Goal: Task Accomplishment & Management: Complete application form

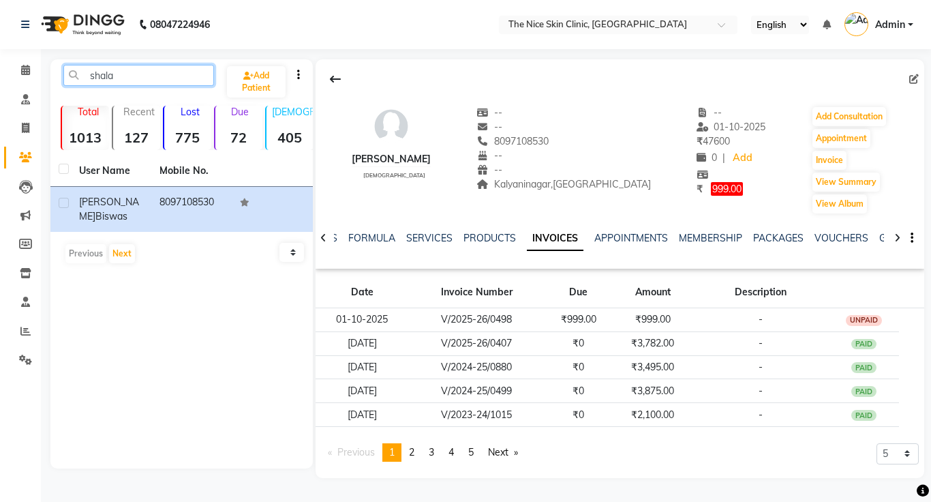
click at [144, 79] on input "shala" at bounding box center [138, 75] width 151 height 21
type input "s"
type input "[PERSON_NAME]"
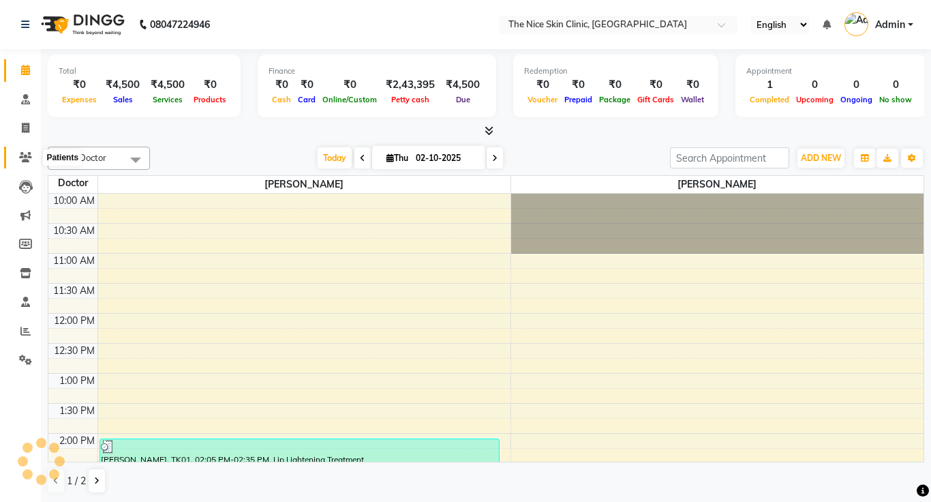
click at [33, 151] on span at bounding box center [26, 158] width 24 height 16
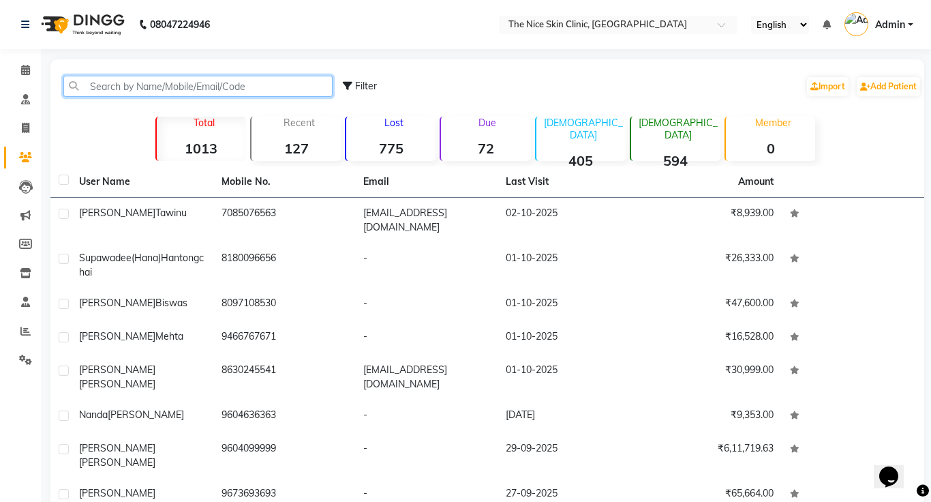
click at [179, 89] on input "text" at bounding box center [197, 86] width 269 height 21
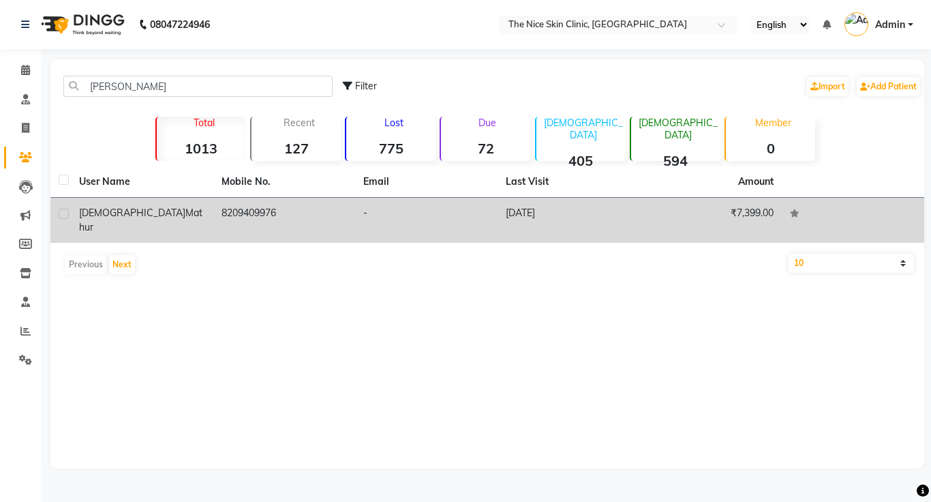
click at [213, 209] on td "8209409976" at bounding box center [284, 220] width 142 height 45
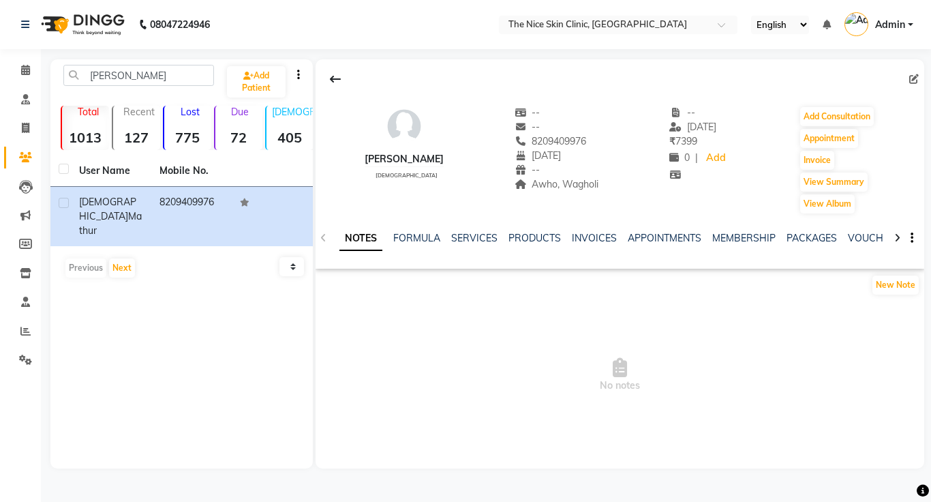
click at [30, 172] on li "Leads" at bounding box center [20, 186] width 41 height 29
click at [22, 155] on icon at bounding box center [25, 157] width 13 height 10
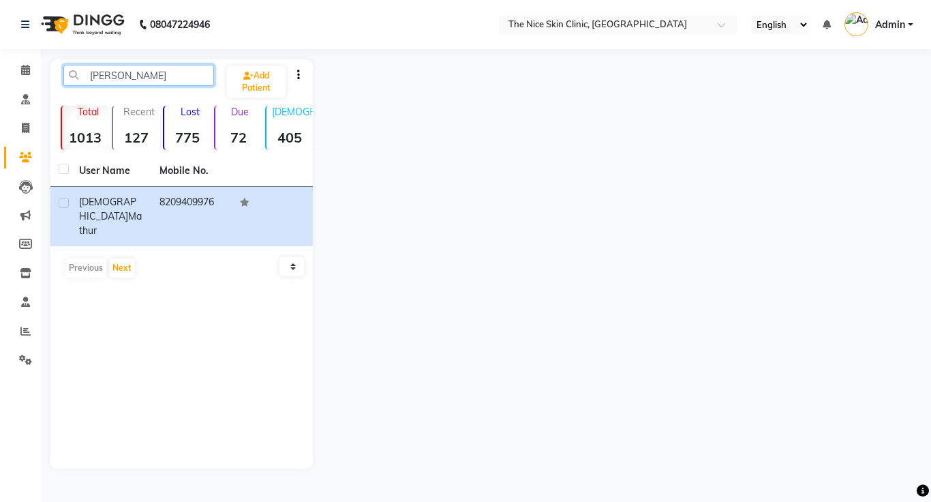
click at [144, 72] on input "[PERSON_NAME]" at bounding box center [138, 75] width 151 height 21
type input "v"
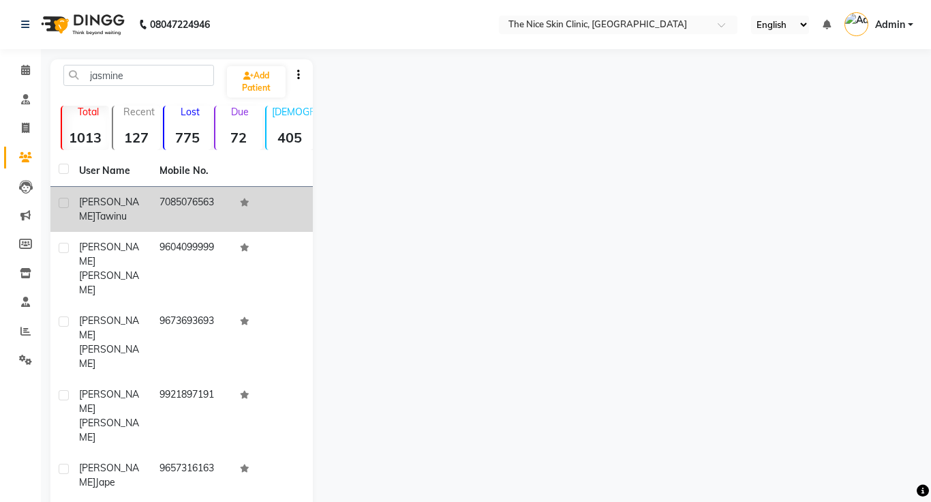
click at [141, 212] on div "Jasmine Tawinu" at bounding box center [111, 209] width 64 height 29
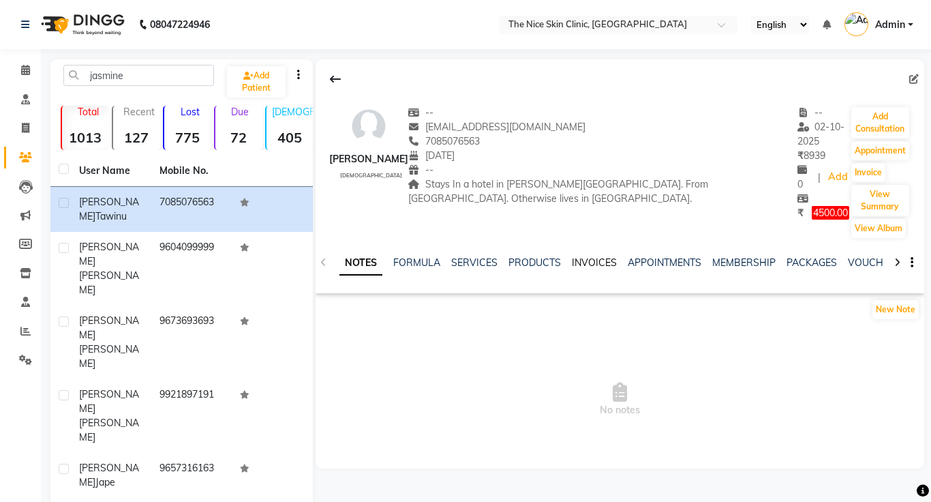
click at [596, 256] on link "INVOICES" at bounding box center [594, 262] width 45 height 12
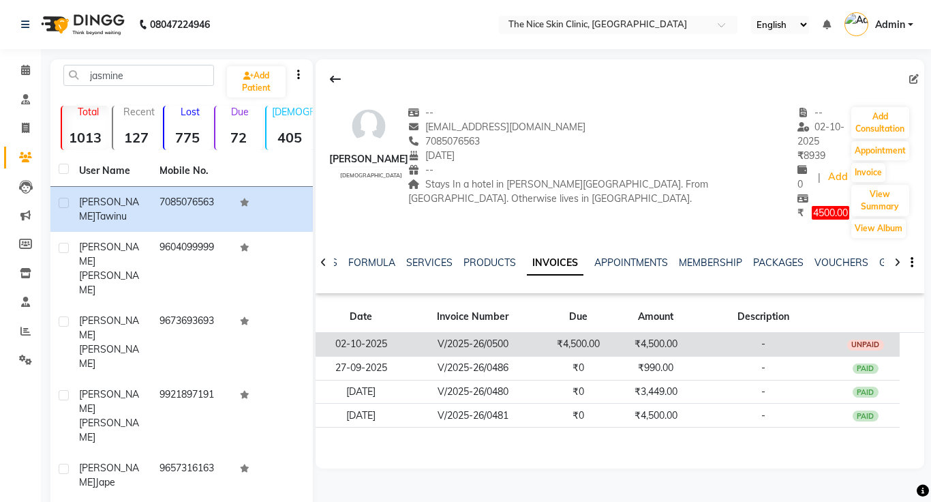
click at [576, 333] on td "₹4,500.00" at bounding box center [578, 345] width 78 height 24
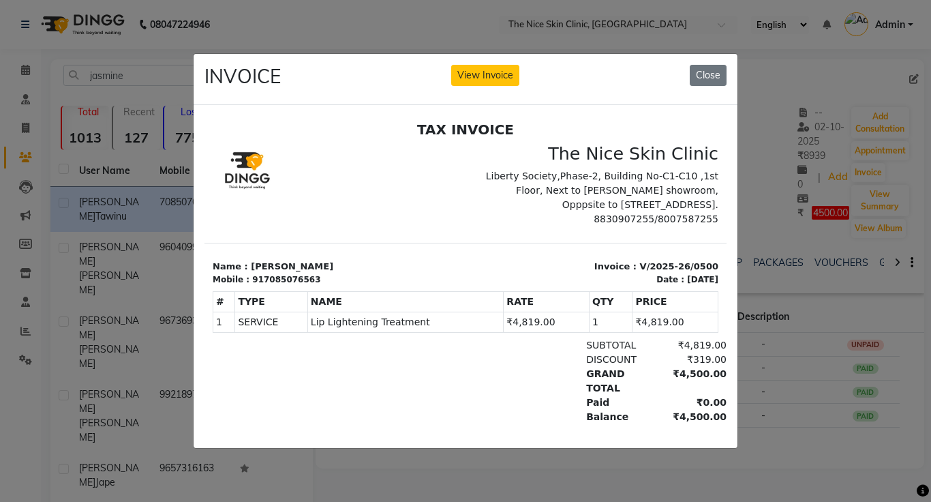
click at [825, 303] on ngb-modal-window "INVOICE View Invoice Close" at bounding box center [465, 251] width 931 height 502
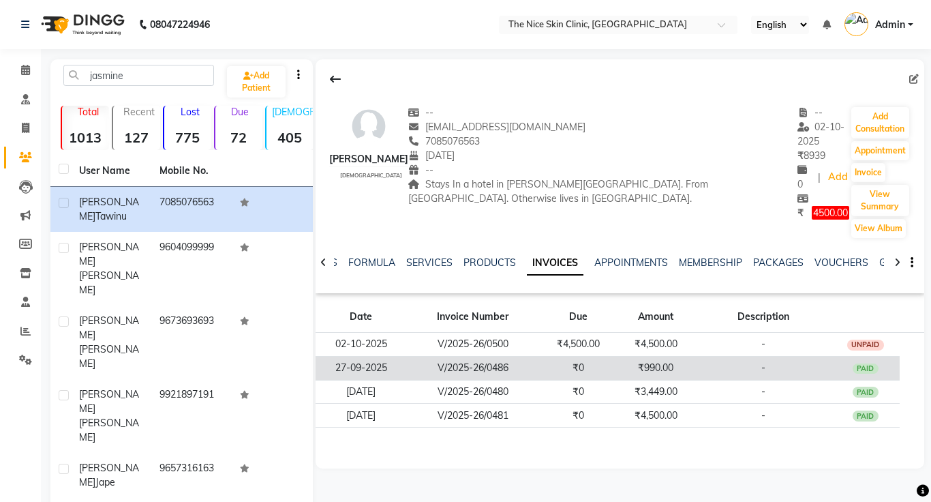
click at [667, 356] on td "₹990.00" at bounding box center [656, 368] width 78 height 24
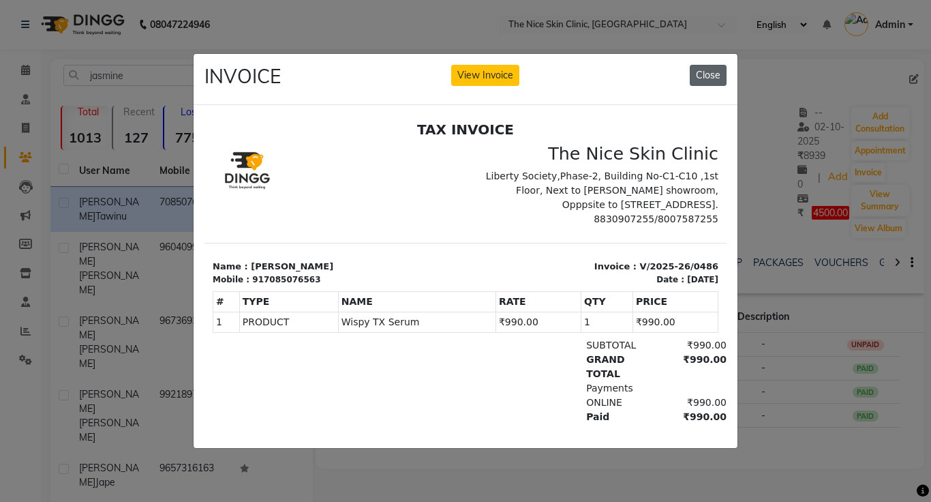
click at [696, 78] on button "Close" at bounding box center [708, 75] width 37 height 21
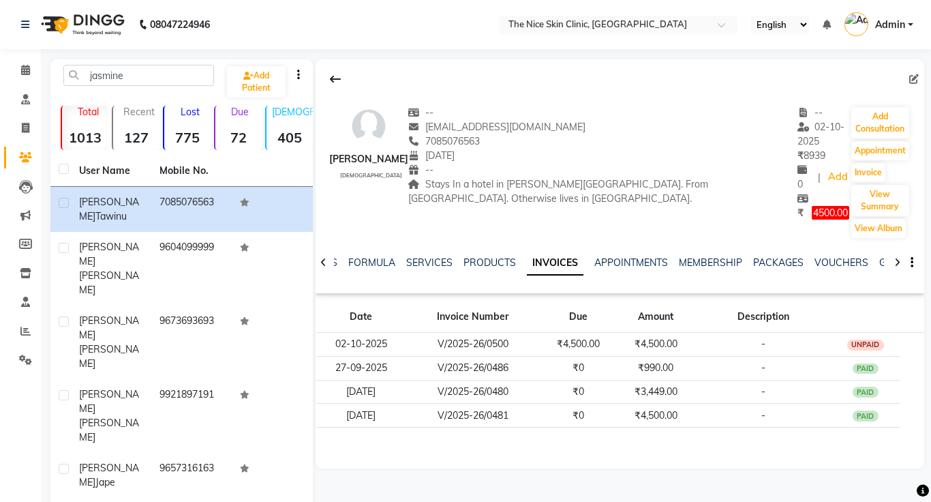
click at [696, 78] on div at bounding box center [466, 242] width 544 height 343
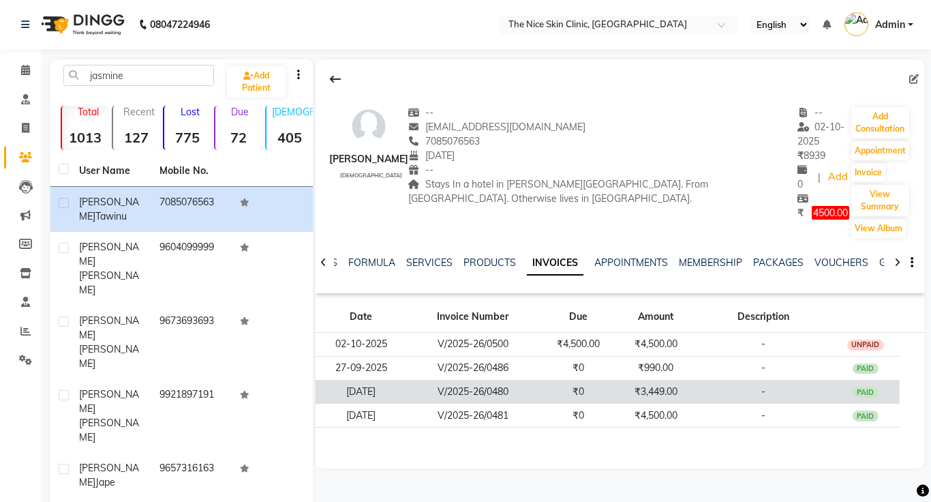
click at [724, 380] on td "-" at bounding box center [763, 392] width 136 height 24
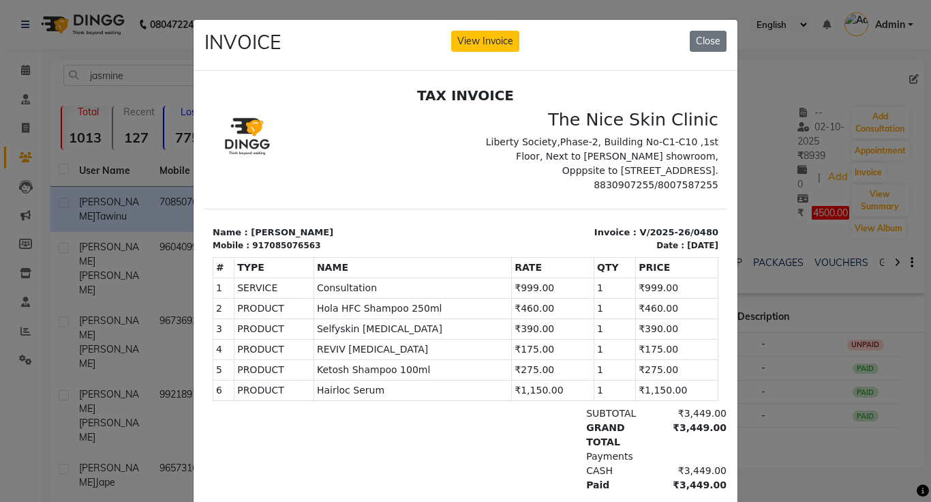
click at [780, 226] on ngb-modal-window "INVOICE View Invoice Close" at bounding box center [465, 251] width 931 height 502
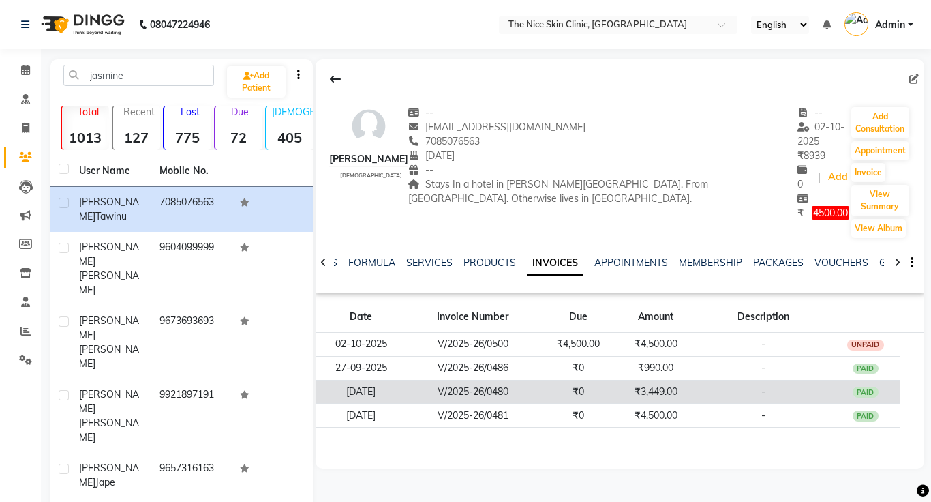
click at [581, 380] on td "₹0" at bounding box center [578, 392] width 78 height 24
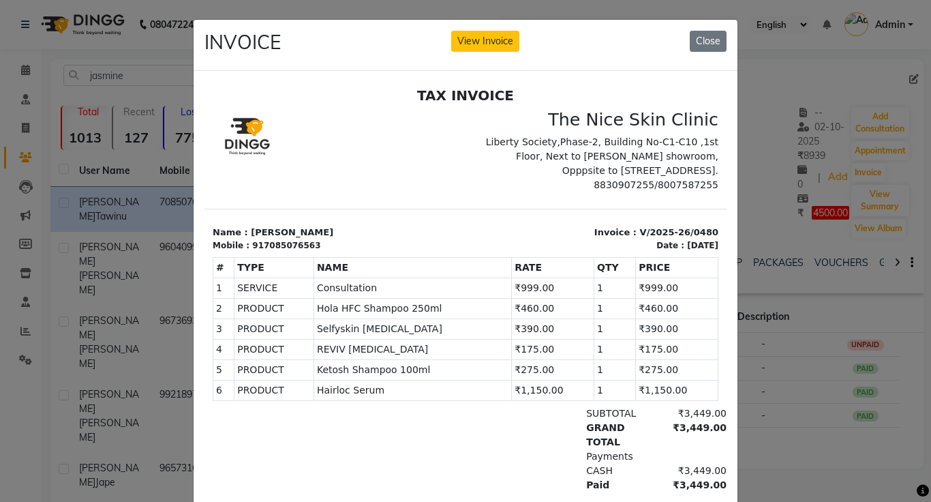
click at [785, 352] on ngb-modal-window "INVOICE View Invoice Close" at bounding box center [465, 251] width 931 height 502
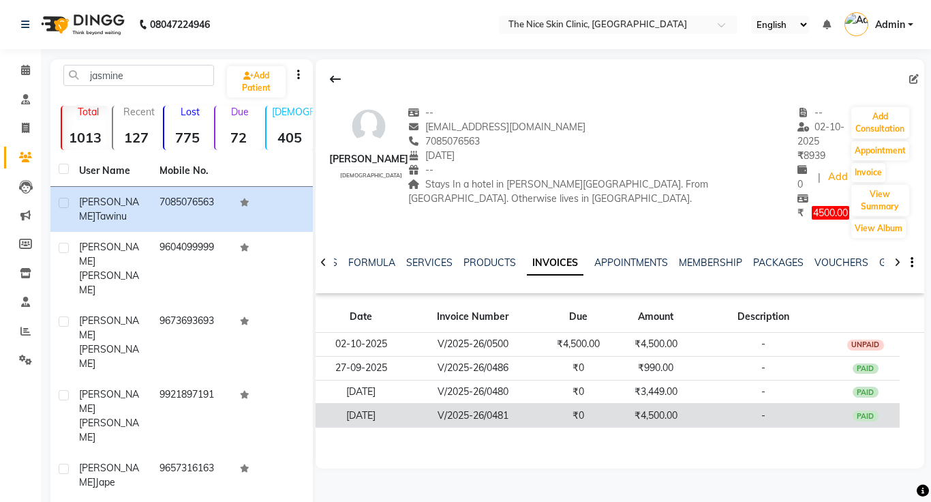
click at [737, 404] on td "-" at bounding box center [763, 416] width 136 height 24
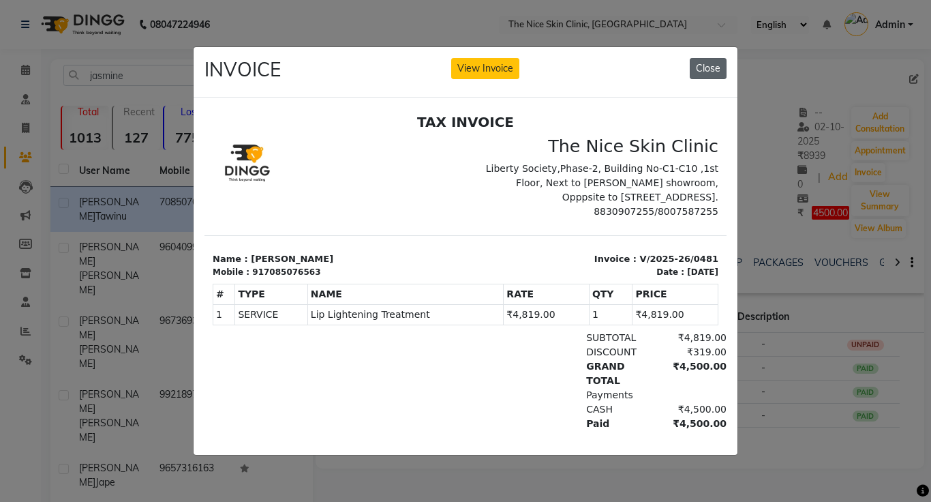
click at [716, 60] on button "Close" at bounding box center [708, 68] width 37 height 21
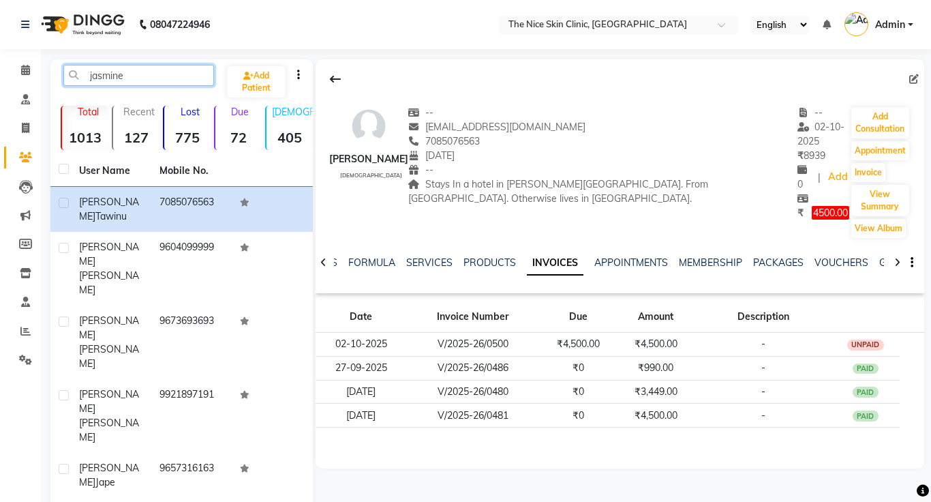
click at [128, 79] on input "jasmine" at bounding box center [138, 75] width 151 height 21
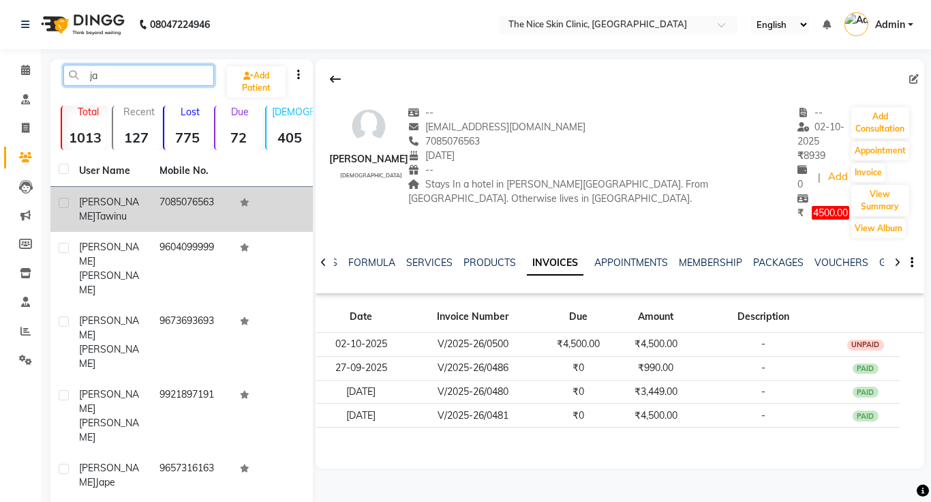
type input "j"
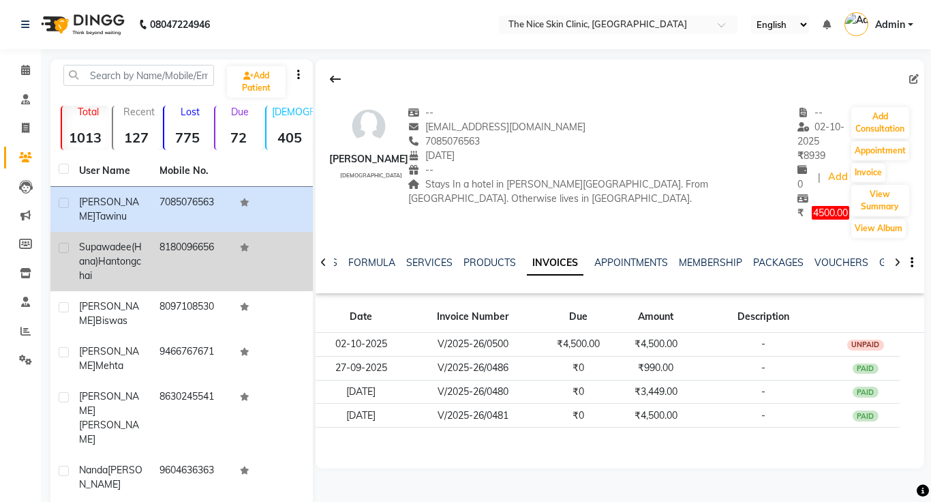
click at [61, 263] on td at bounding box center [60, 261] width 20 height 59
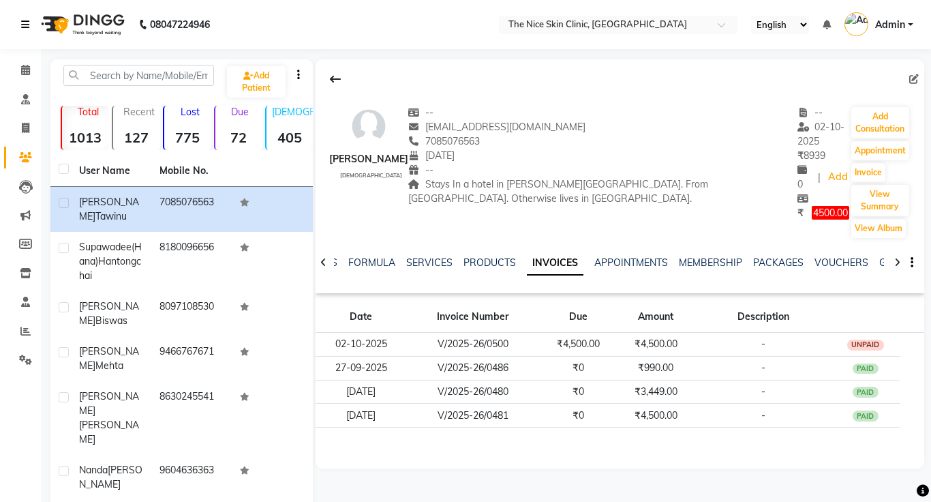
click at [22, 23] on icon at bounding box center [25, 25] width 8 height 10
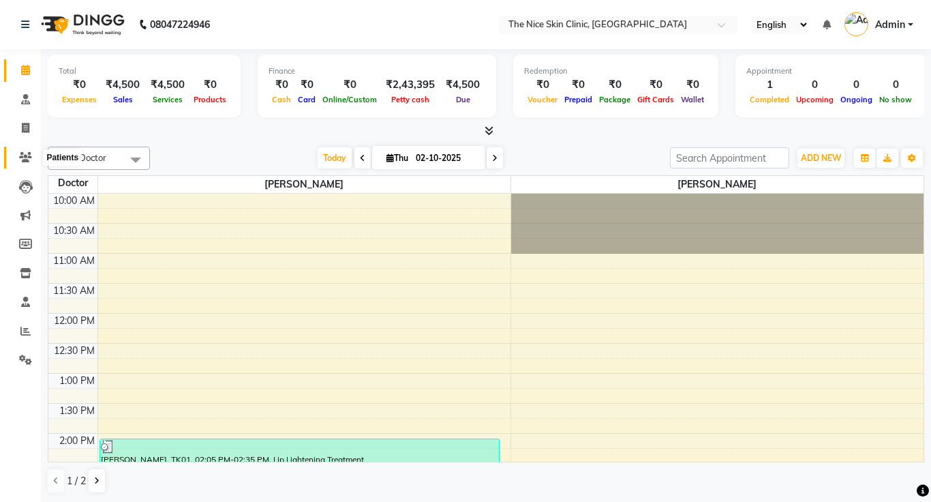
click at [19, 163] on span at bounding box center [26, 158] width 24 height 16
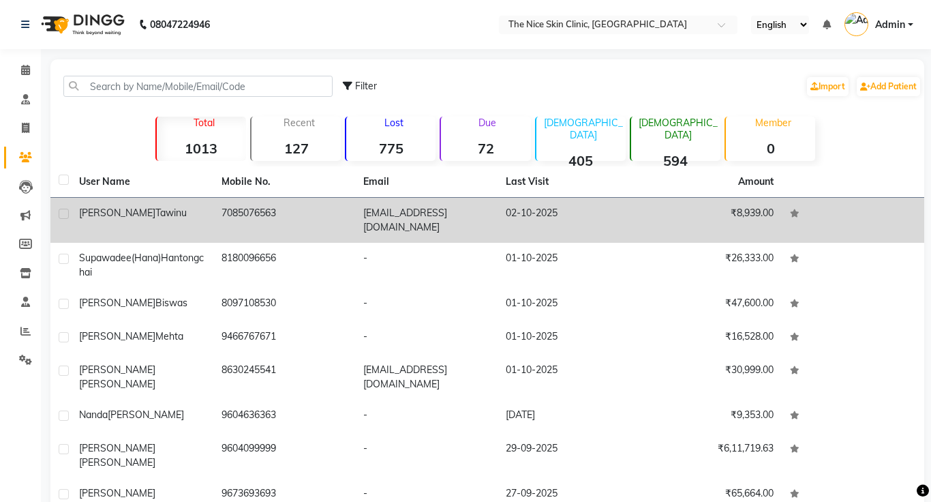
click at [177, 219] on div "[PERSON_NAME]" at bounding box center [142, 213] width 126 height 14
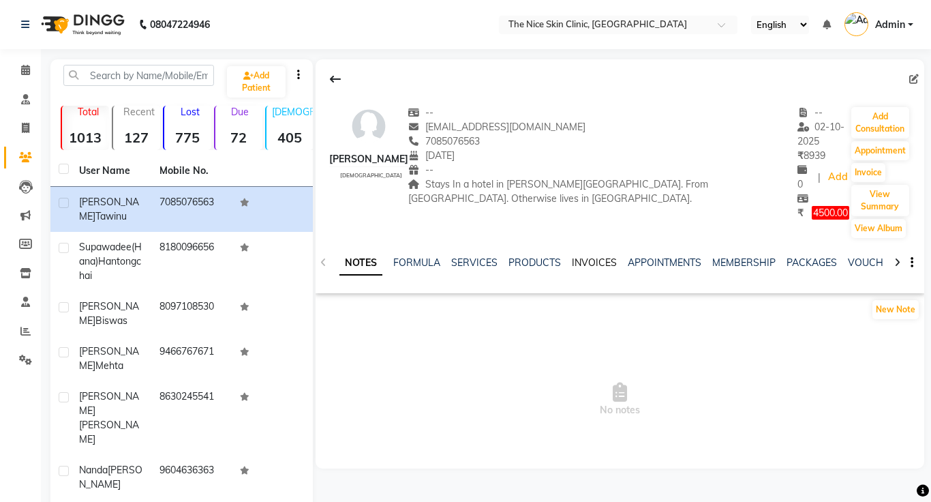
click at [592, 256] on link "INVOICES" at bounding box center [594, 262] width 45 height 12
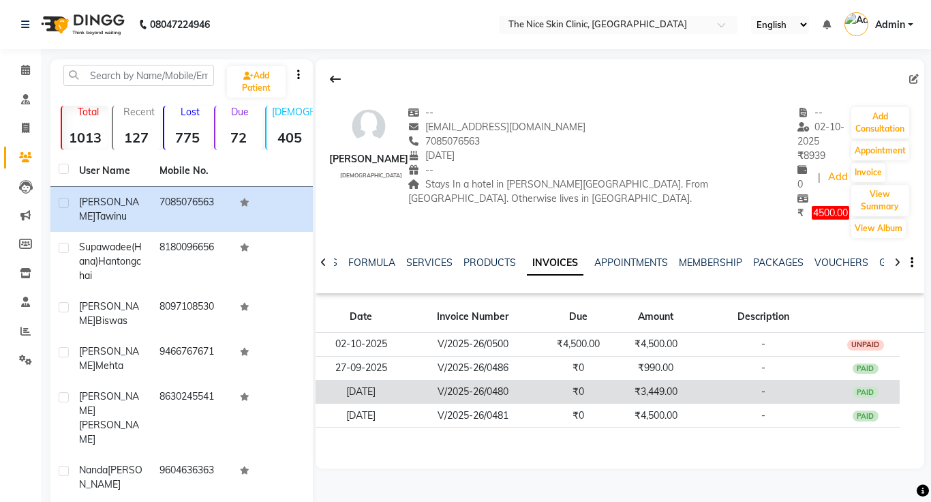
click at [644, 380] on td "₹3,449.00" at bounding box center [656, 392] width 78 height 24
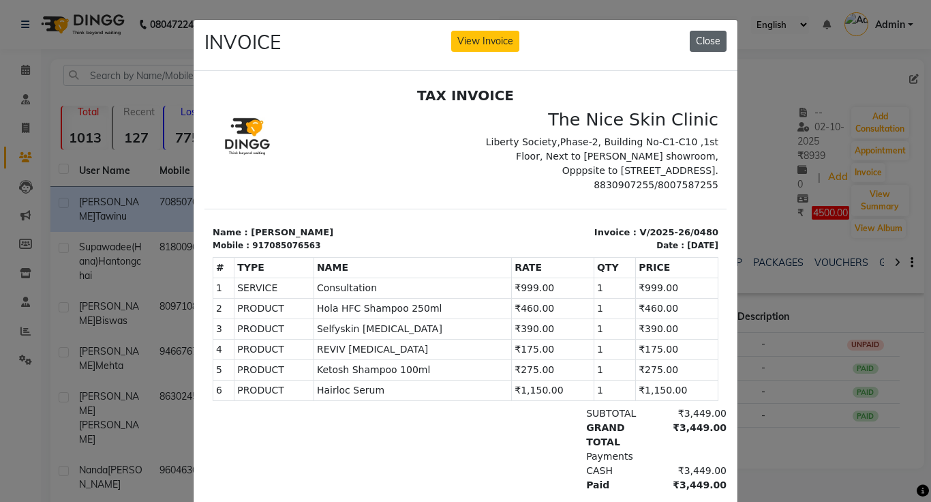
click at [703, 49] on button "Close" at bounding box center [708, 41] width 37 height 21
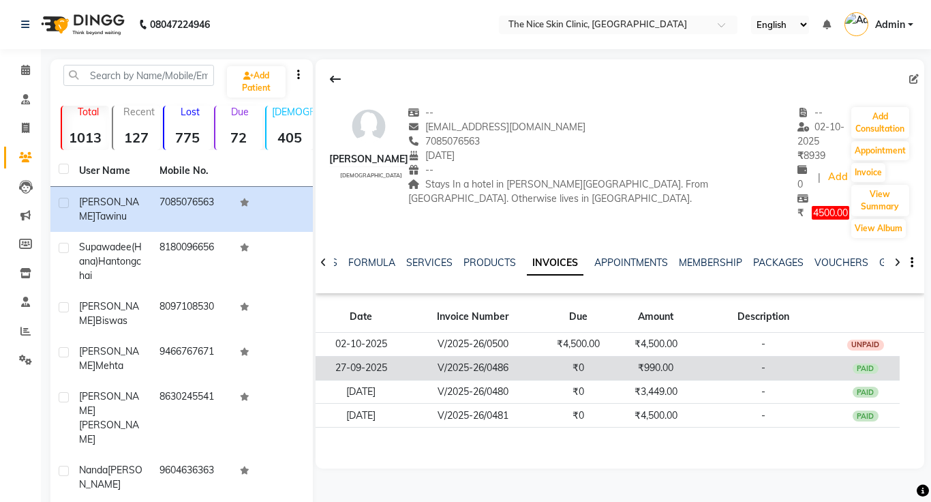
click at [655, 356] on td "₹990.00" at bounding box center [656, 368] width 78 height 24
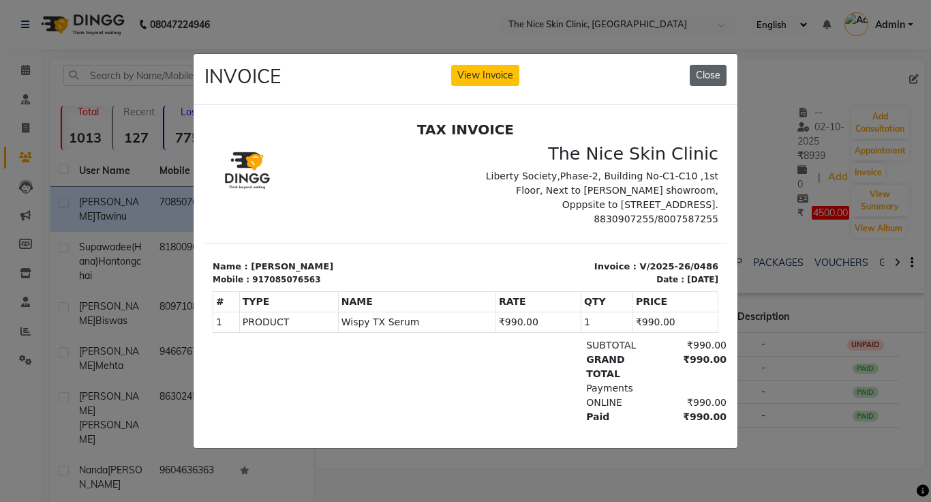
click at [706, 70] on button "Close" at bounding box center [708, 75] width 37 height 21
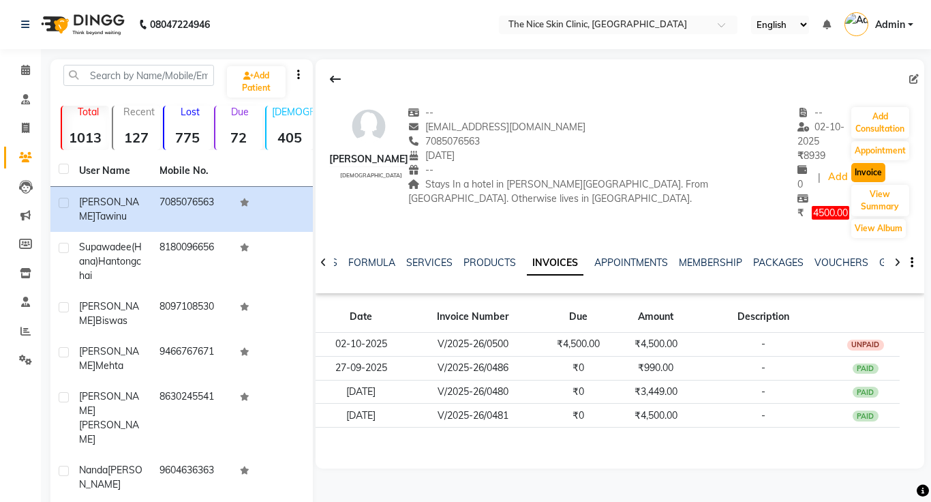
click at [851, 163] on button "Invoice" at bounding box center [868, 172] width 34 height 19
select select "service"
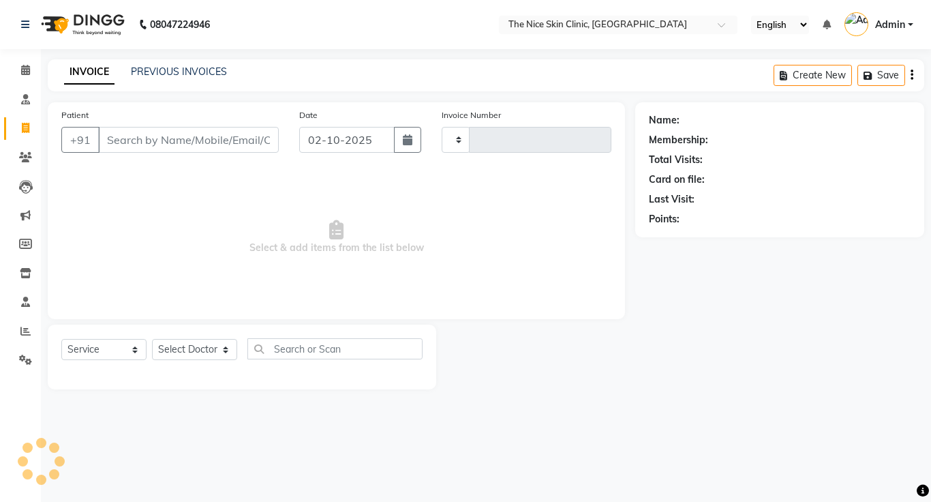
type input "0501"
select select "35"
type input "7085076563"
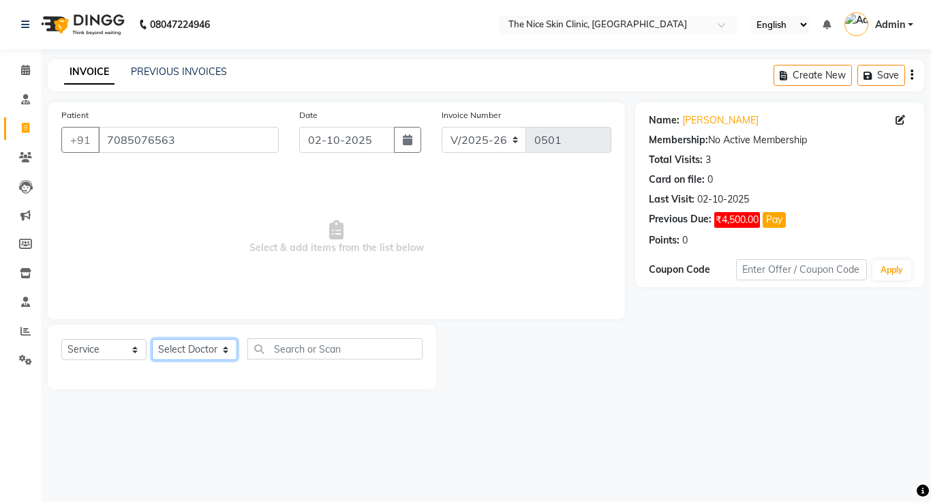
click at [215, 348] on select "Select Doctor DR. JOSEPH DR. RAYMUS Kshitija Sandhya Pawar" at bounding box center [194, 349] width 85 height 21
select select "1297"
click at [152, 339] on select "Select Doctor DR. JOSEPH DR. RAYMUS Kshitija Sandhya Pawar" at bounding box center [194, 349] width 85 height 21
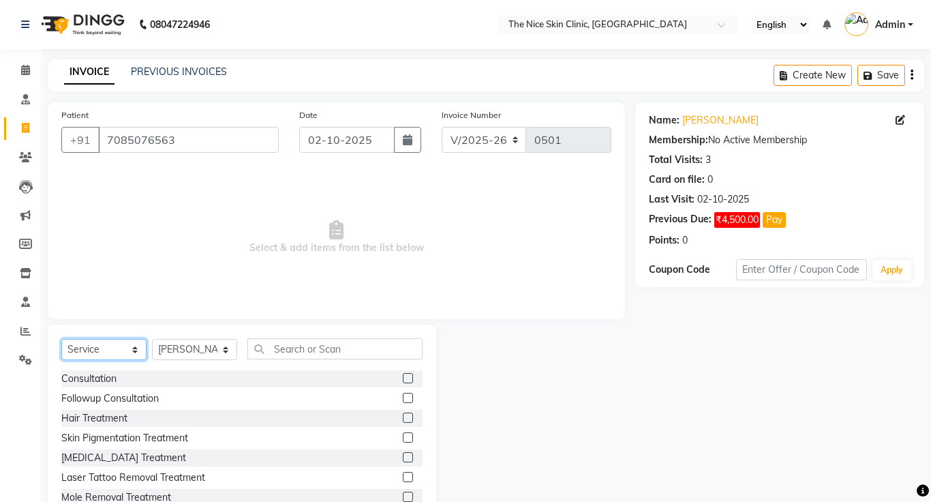
click at [135, 346] on select "Select Service Product Membership Package Voucher Prepaid Gift Card" at bounding box center [103, 349] width 85 height 21
select select "product"
click at [61, 339] on select "Select Service Product Membership Package Voucher Prepaid Gift Card" at bounding box center [103, 349] width 85 height 21
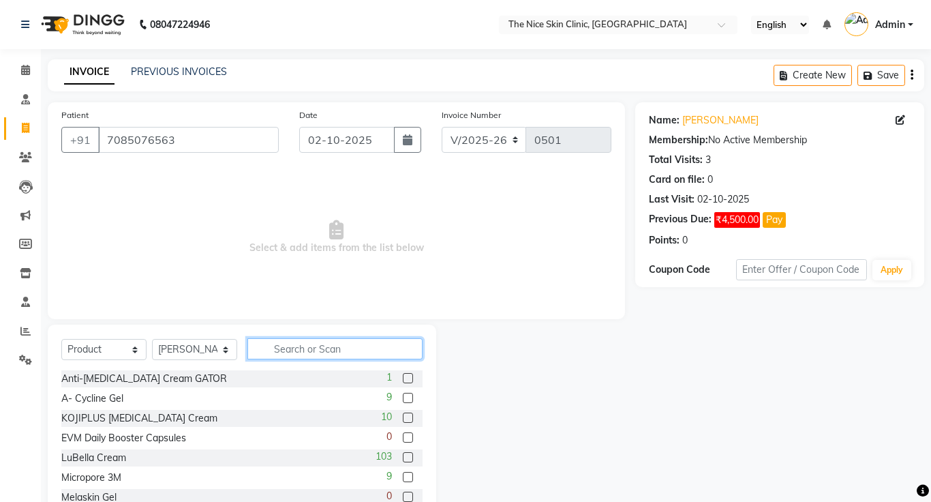
click at [321, 350] on input "text" at bounding box center [334, 348] width 175 height 21
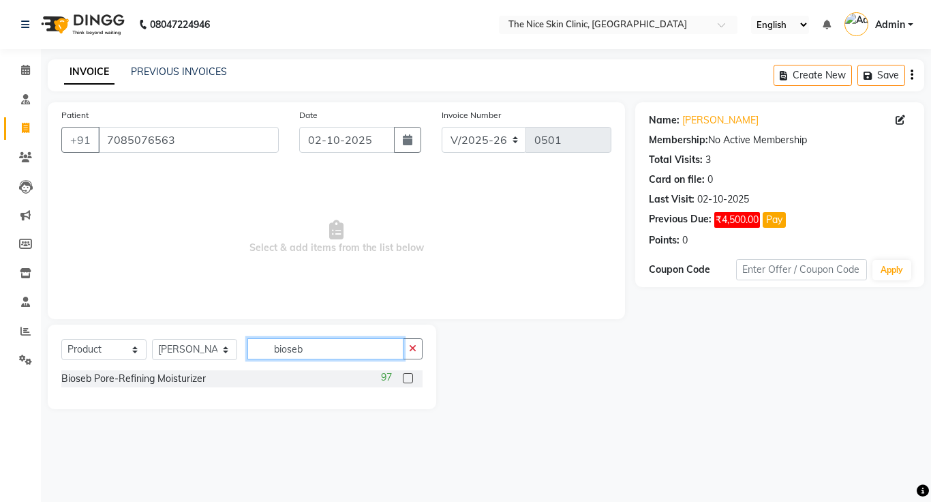
type input "bioseb"
click at [406, 380] on label at bounding box center [408, 378] width 10 height 10
click at [406, 380] on input "checkbox" at bounding box center [407, 378] width 9 height 9
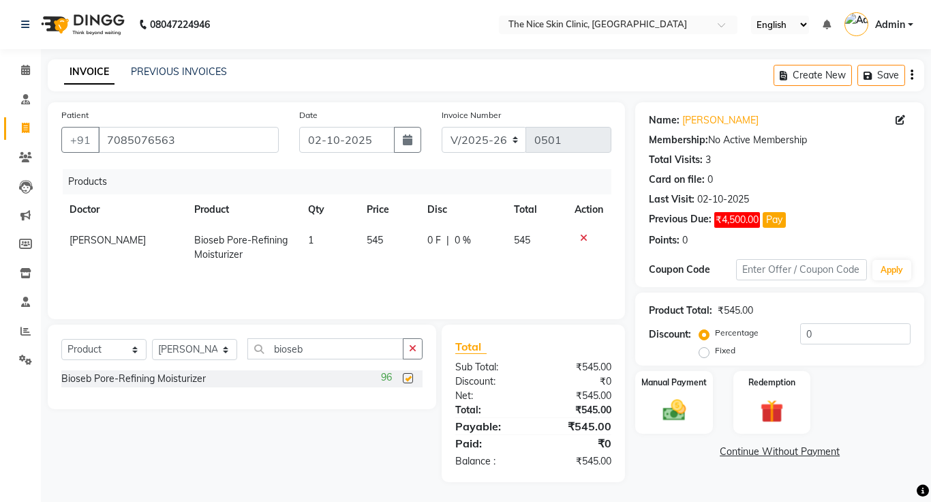
checkbox input "false"
click at [412, 356] on button "button" at bounding box center [413, 348] width 20 height 21
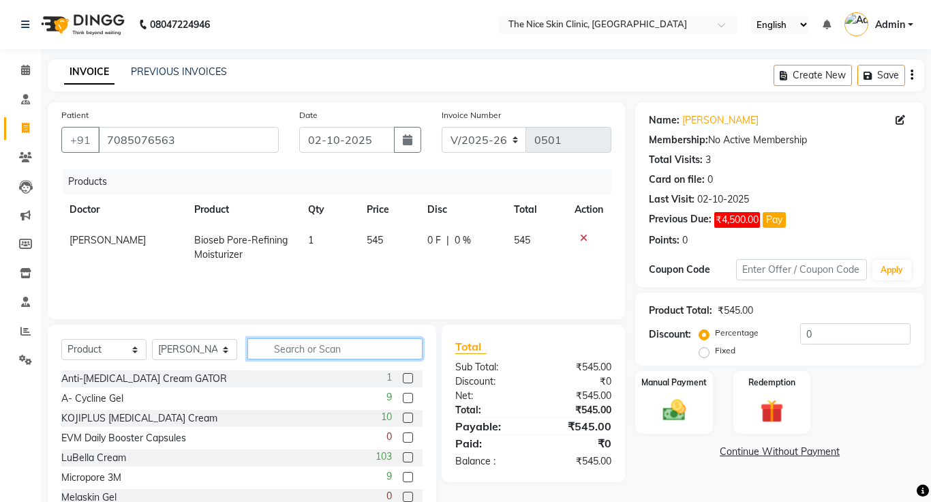
type input "e"
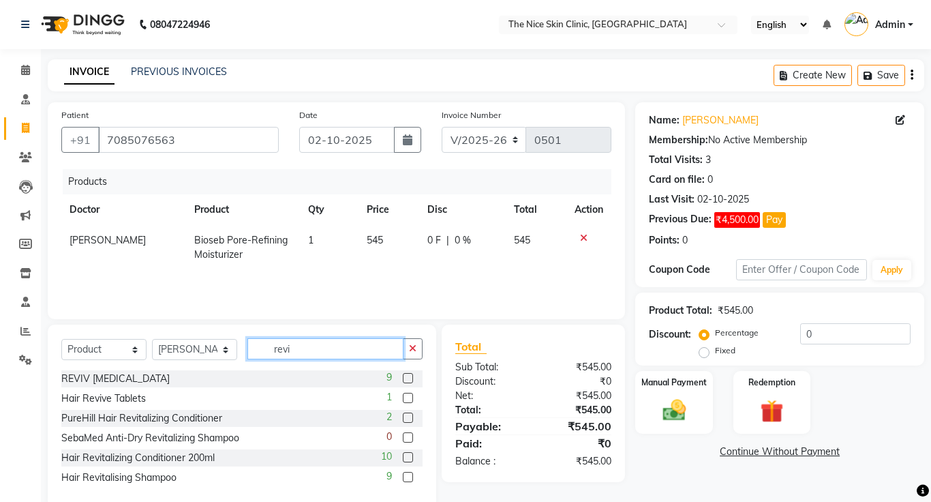
type input "revi"
click at [404, 377] on label at bounding box center [408, 378] width 10 height 10
click at [404, 377] on input "checkbox" at bounding box center [407, 378] width 9 height 9
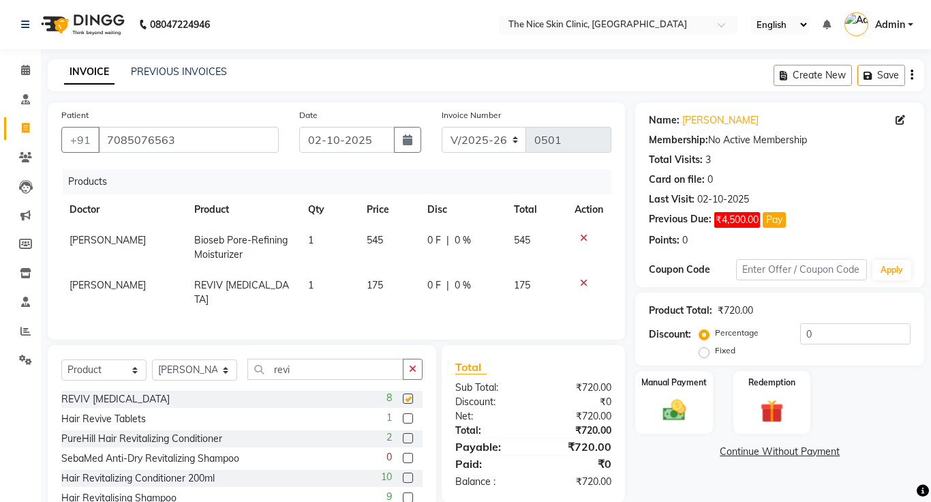
checkbox input "false"
click at [416, 359] on button "button" at bounding box center [413, 369] width 20 height 21
